Goal: Find specific page/section: Find specific page/section

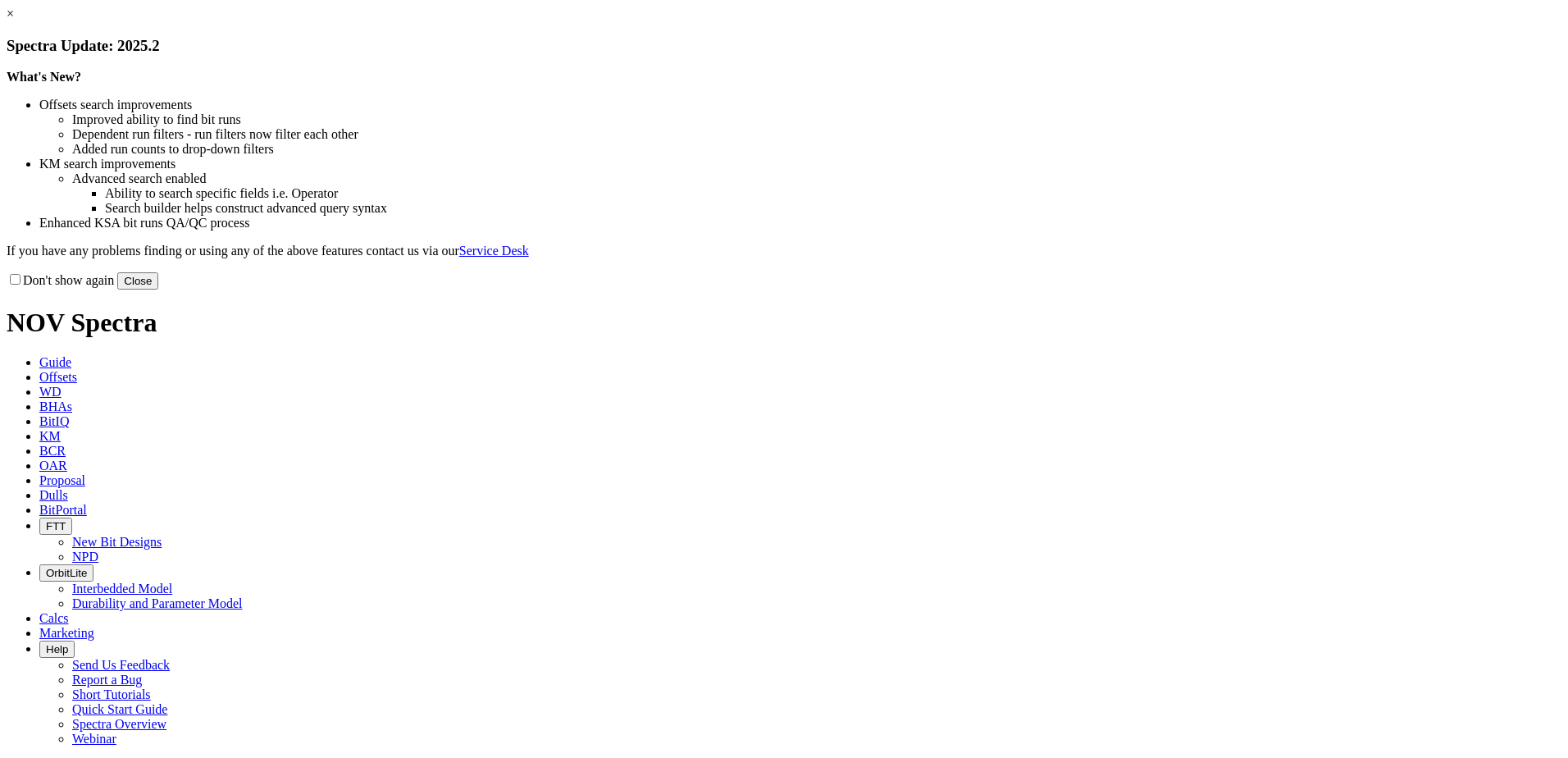
click at [159, 290] on button "Close" at bounding box center [137, 280] width 41 height 17
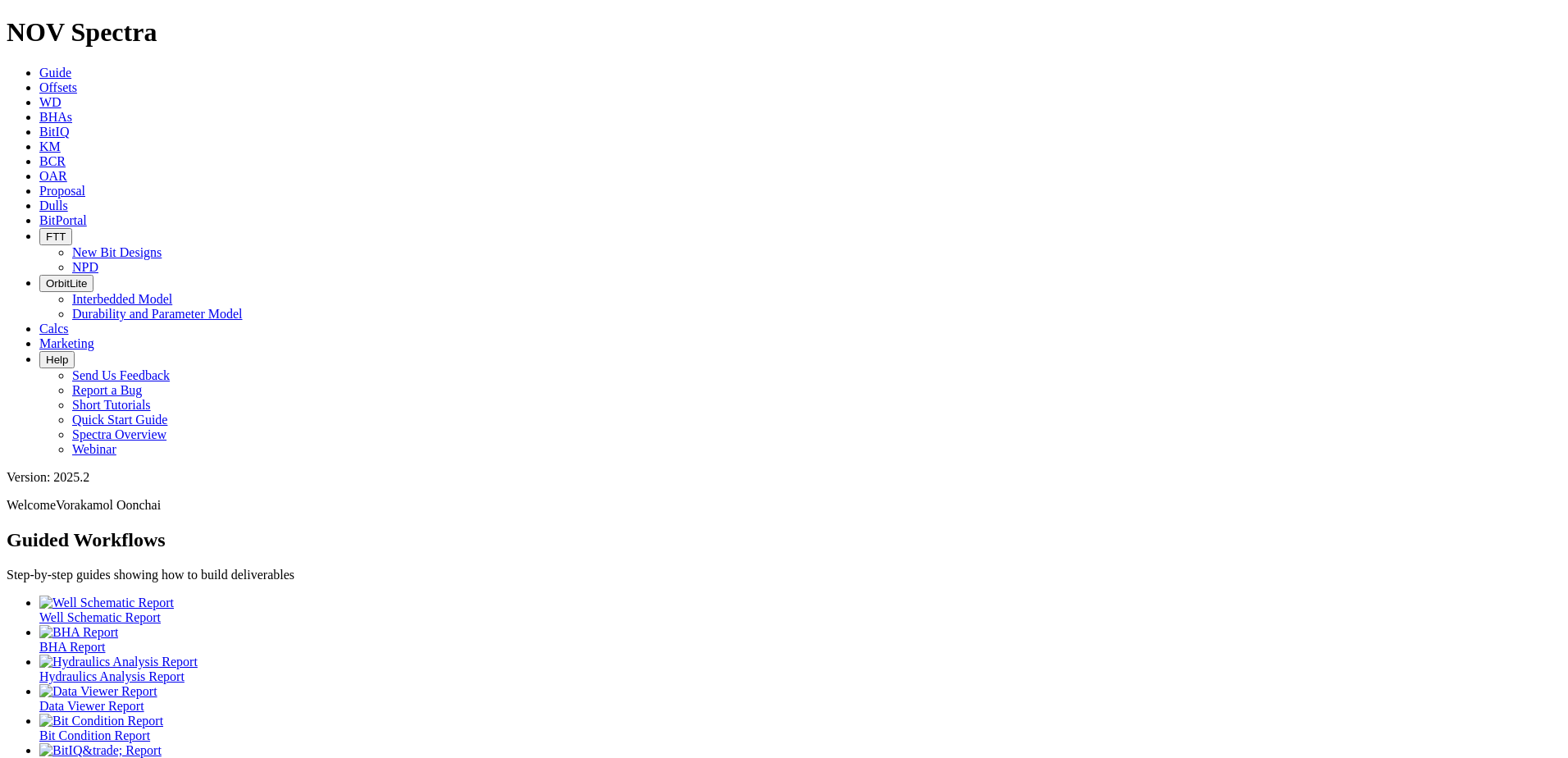
drag, startPoint x: 1152, startPoint y: 607, endPoint x: 1337, endPoint y: 607, distance: 185.0
drag, startPoint x: 1337, startPoint y: 607, endPoint x: 1234, endPoint y: 608, distance: 103.0
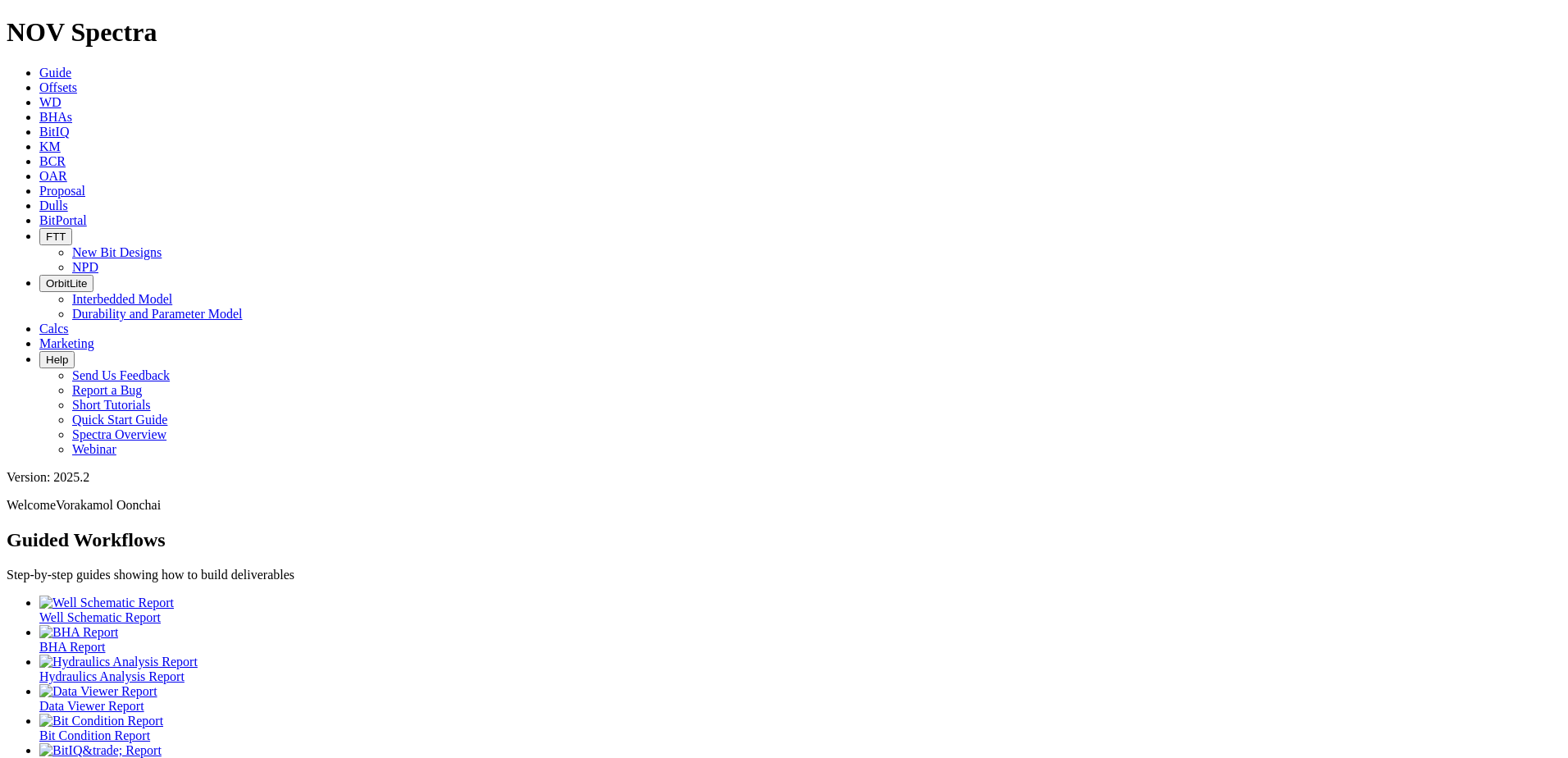
drag, startPoint x: 1234, startPoint y: 608, endPoint x: 1422, endPoint y: 606, distance: 188.0
drag, startPoint x: 1422, startPoint y: 606, endPoint x: 1436, endPoint y: 605, distance: 14.0
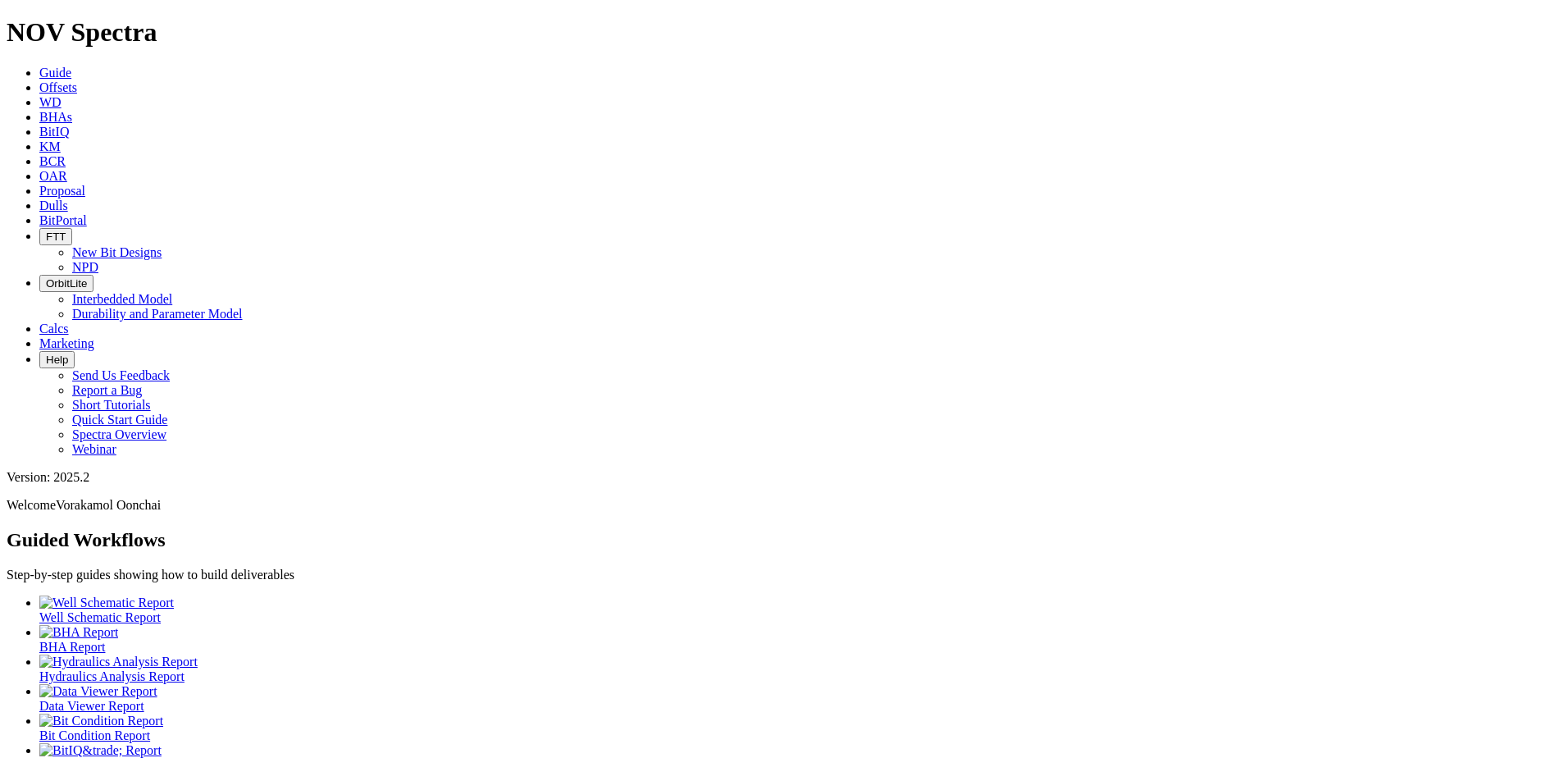
drag, startPoint x: 1436, startPoint y: 605, endPoint x: 1398, endPoint y: 605, distance: 38.0
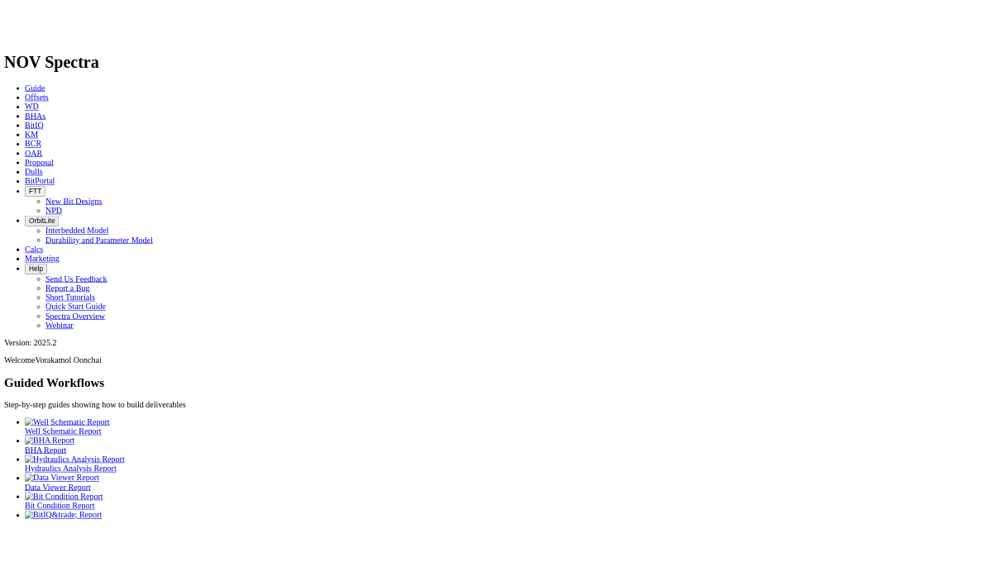
scroll to position [33, 0]
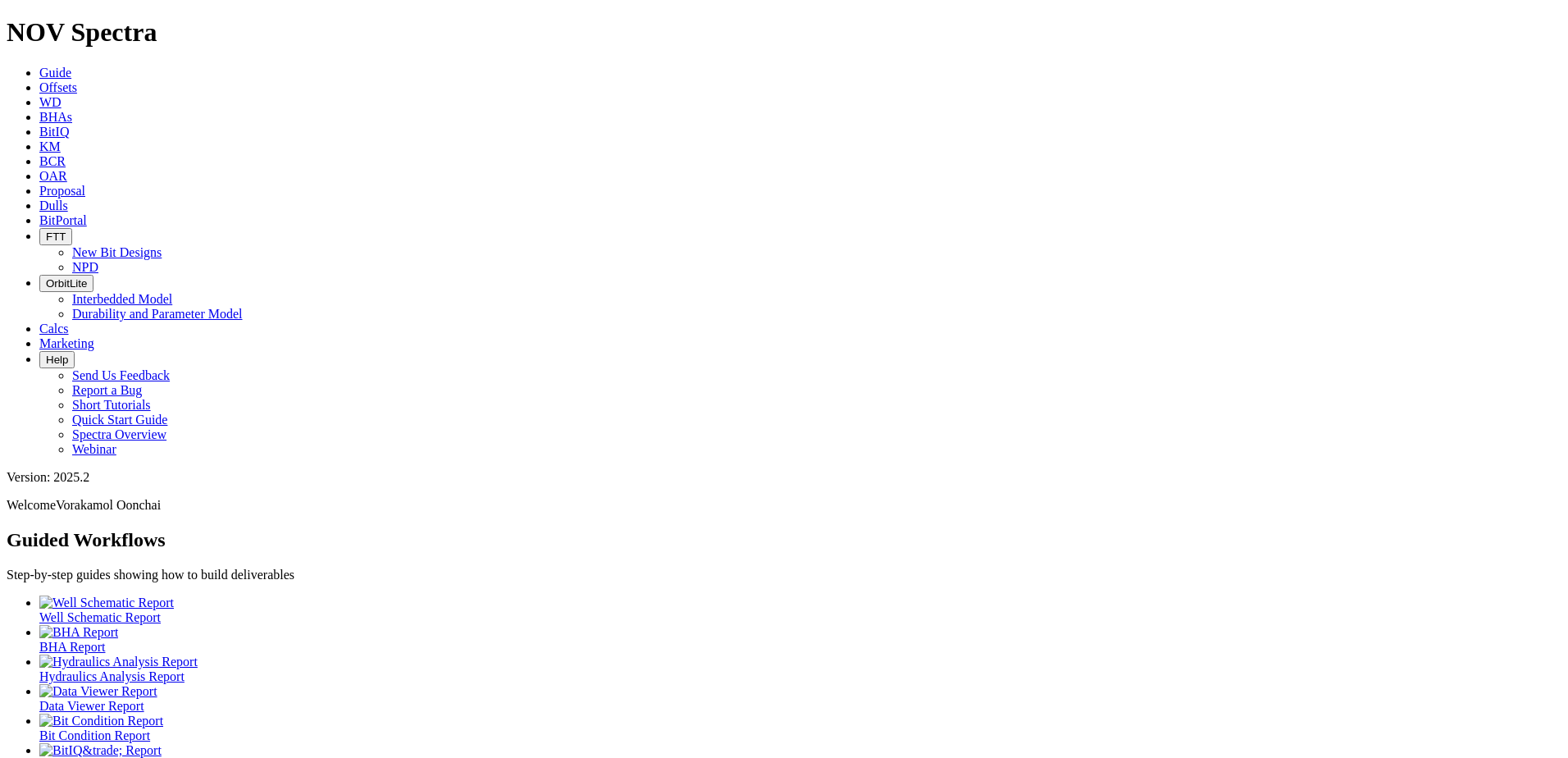
click at [40, 213] on icon at bounding box center [40, 220] width 0 height 14
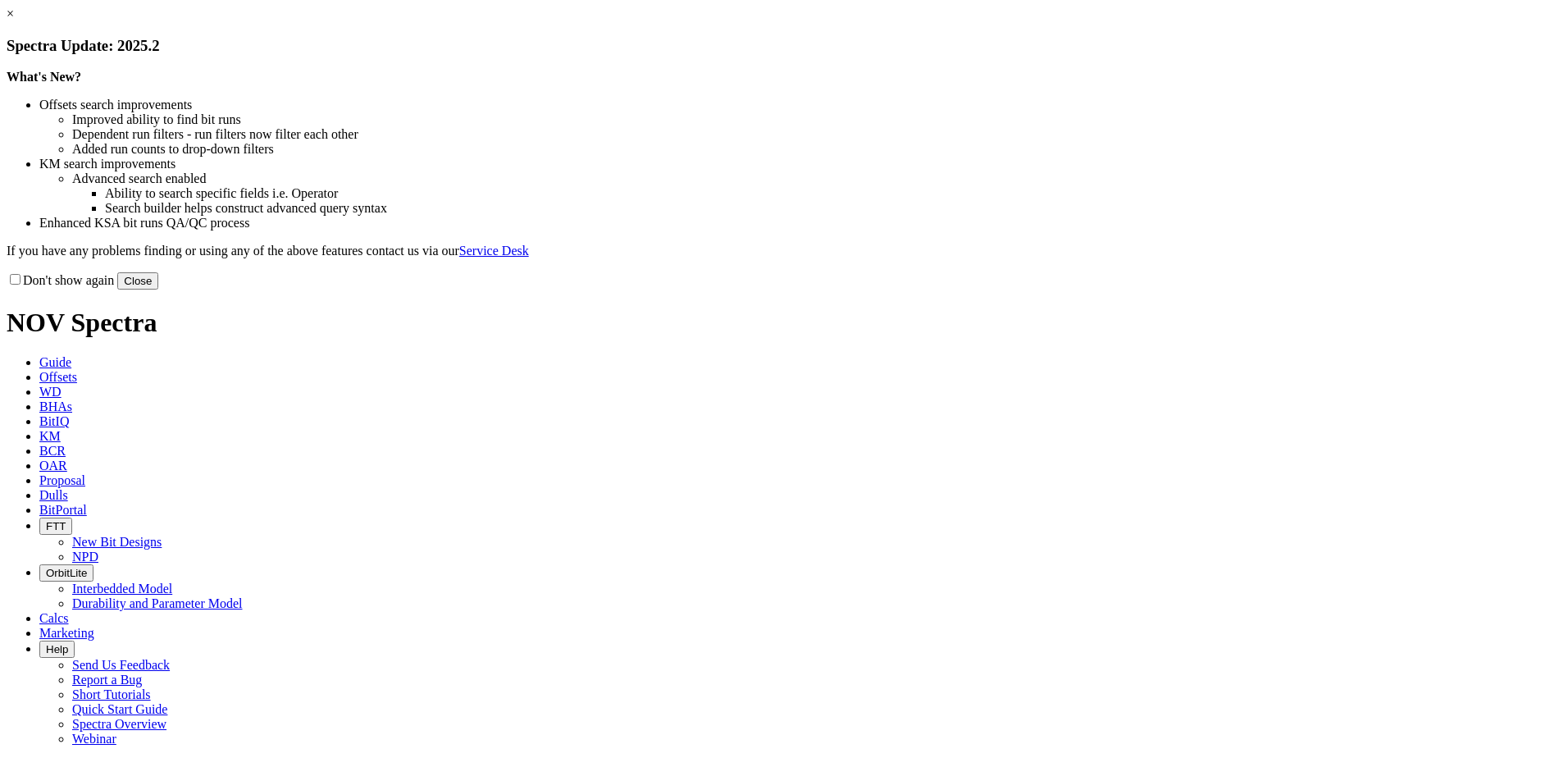
click at [159, 290] on button "Close" at bounding box center [137, 280] width 41 height 17
